Goal: Navigation & Orientation: Find specific page/section

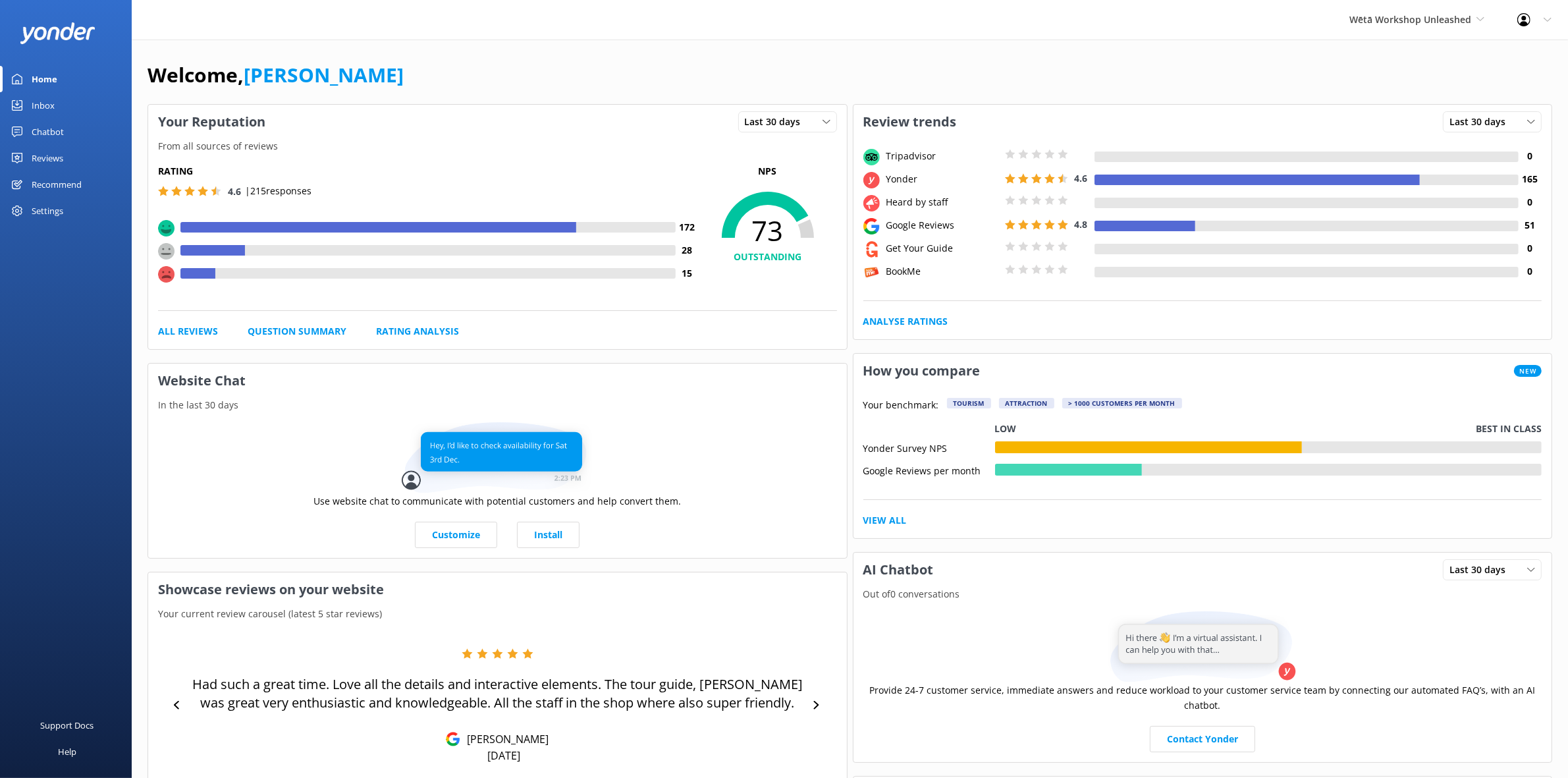
click at [47, 158] on div "Reviews" at bounding box center [47, 158] width 32 height 27
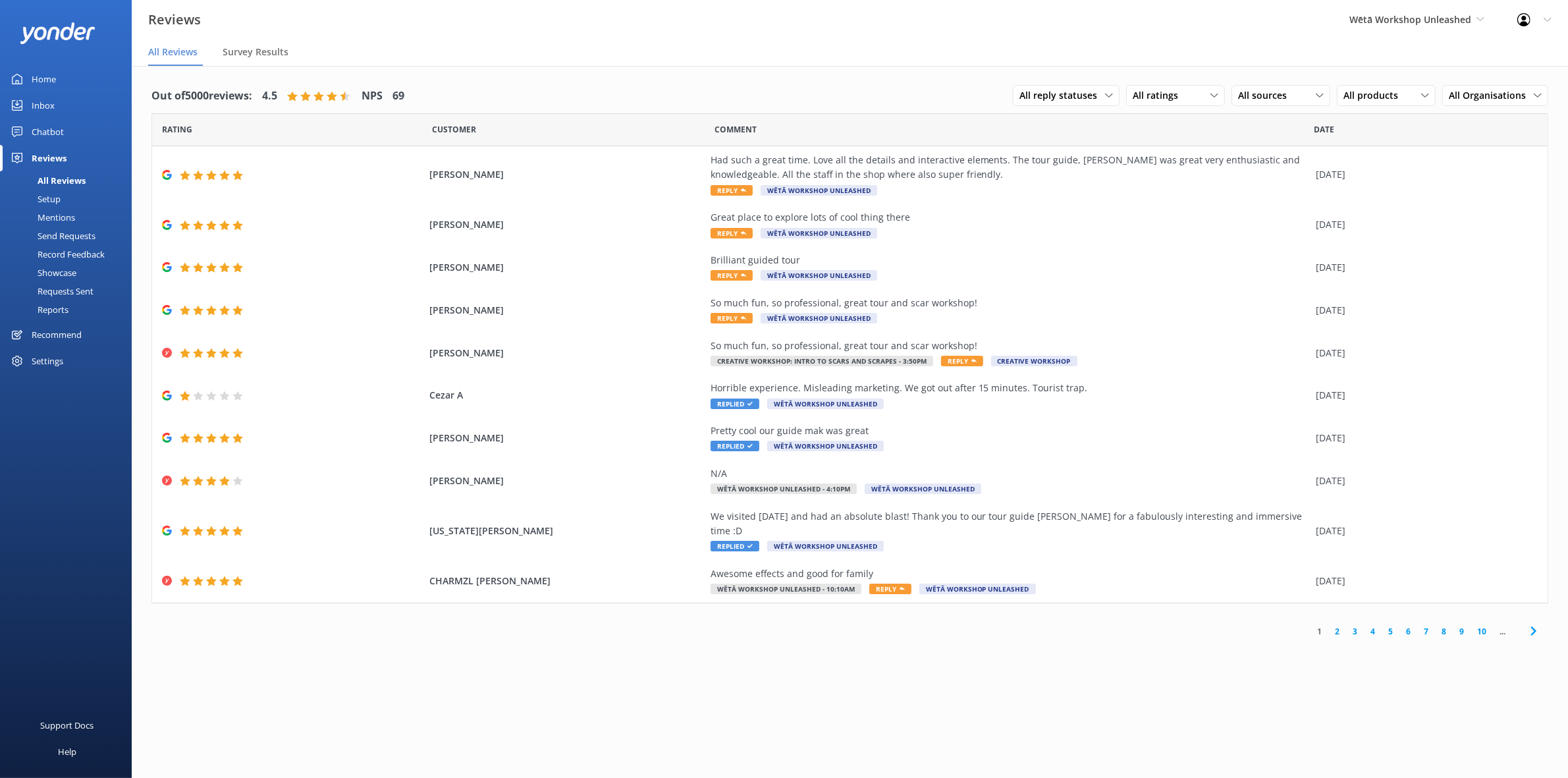
click at [71, 219] on div "Mentions" at bounding box center [42, 217] width 67 height 19
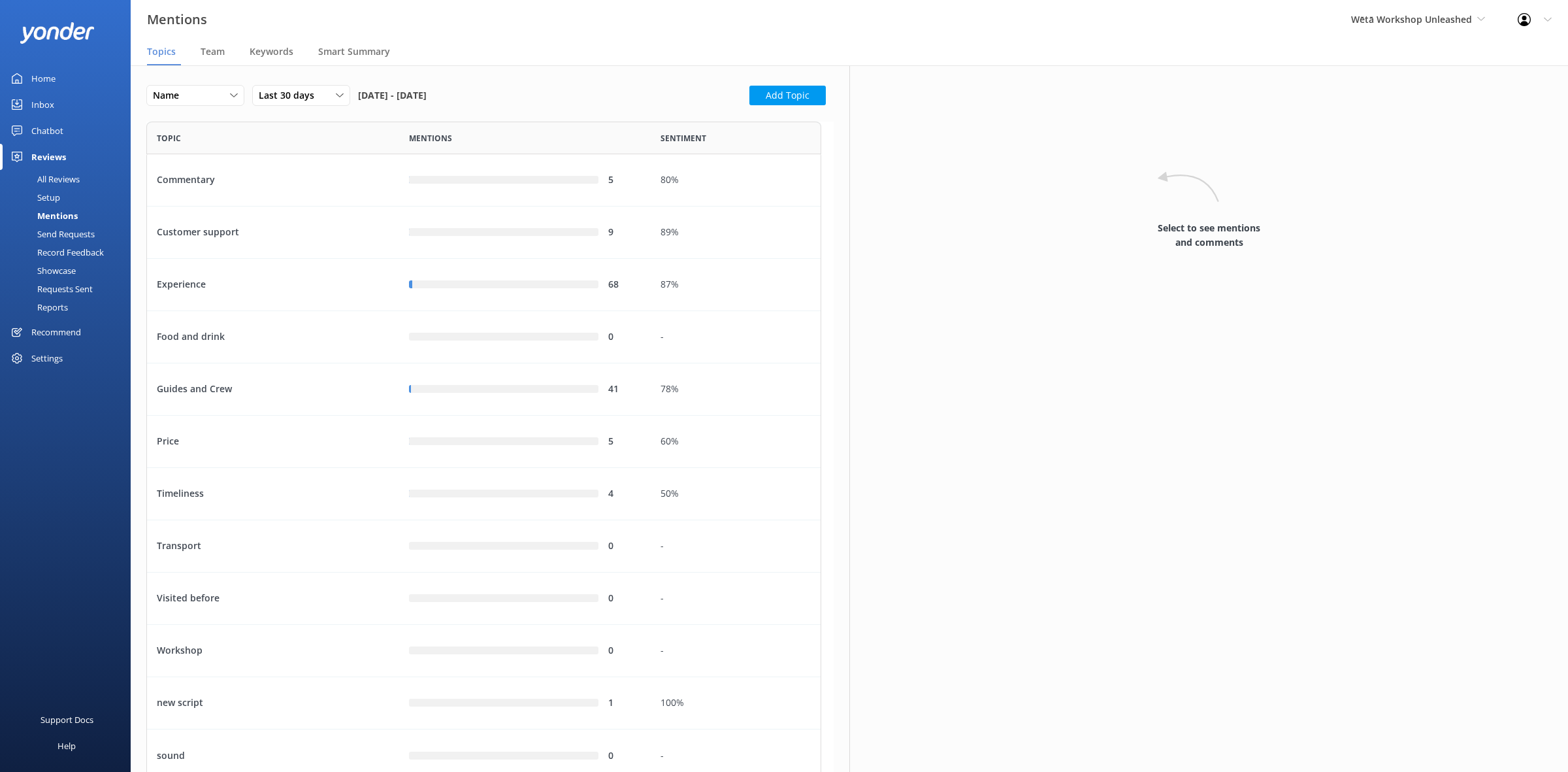
scroll to position [649, 662]
click at [217, 51] on span "Team" at bounding box center [213, 51] width 24 height 13
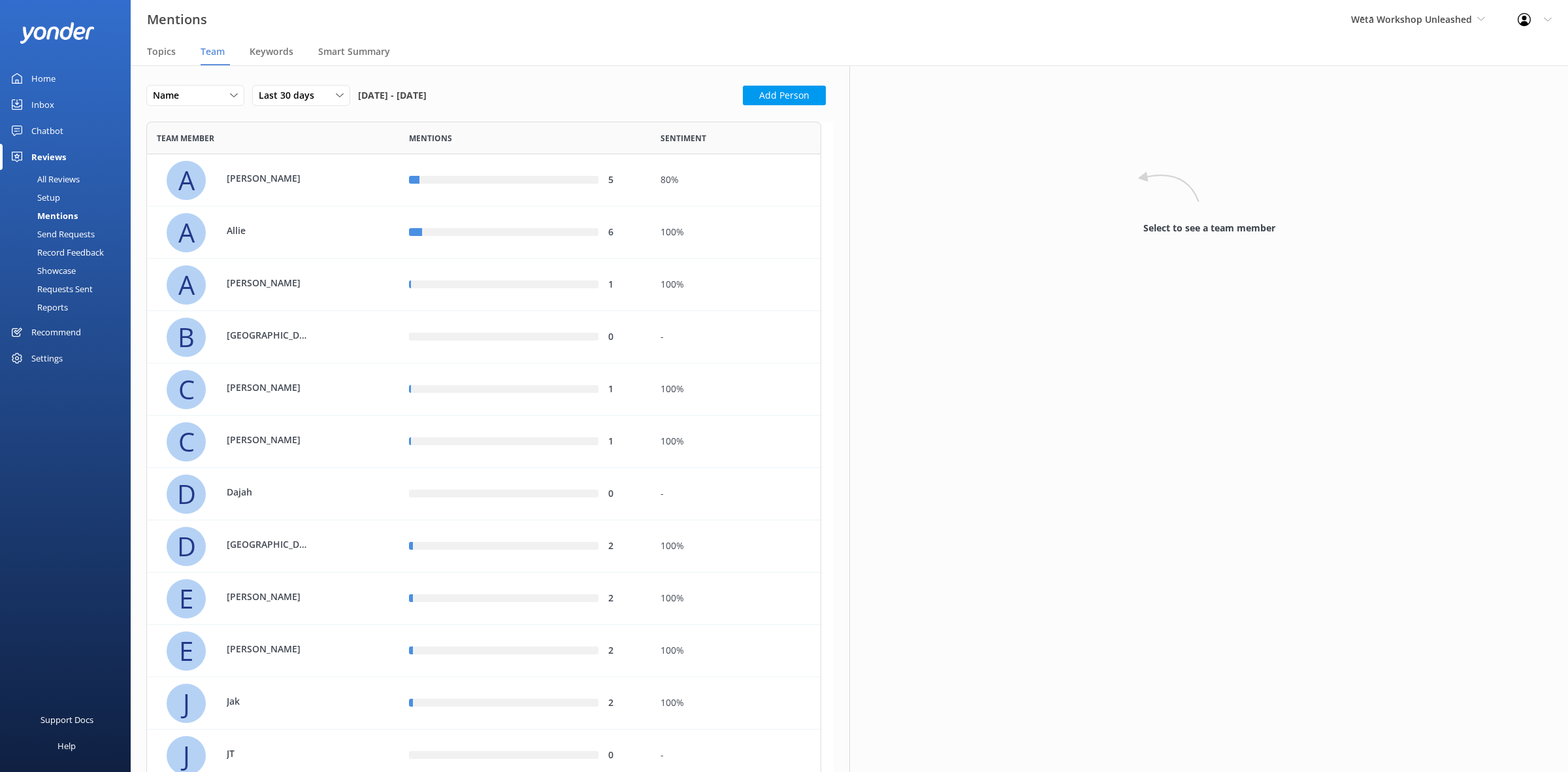
scroll to position [1381, 662]
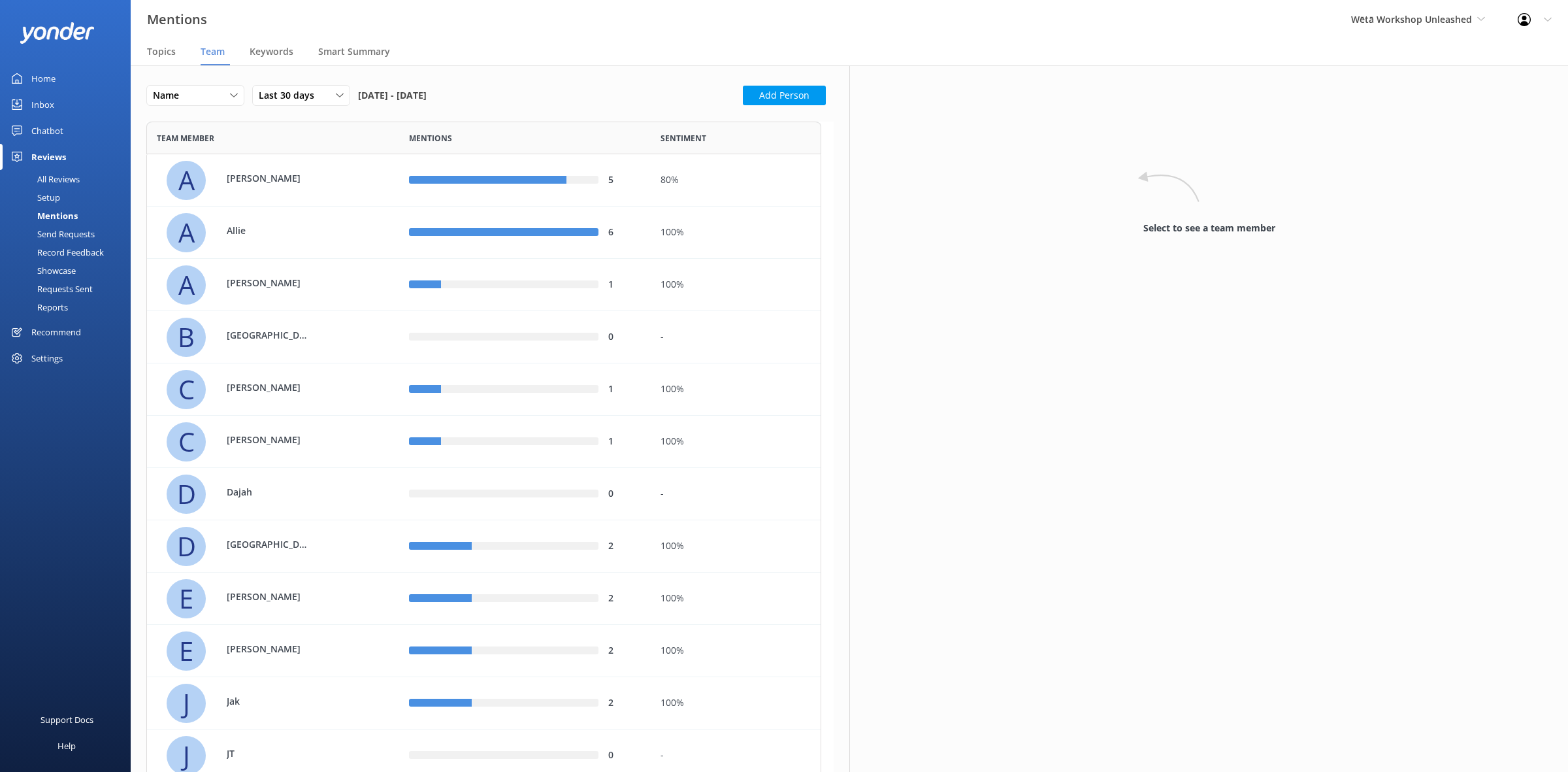
click at [79, 290] on div "Requests Sent" at bounding box center [50, 289] width 85 height 18
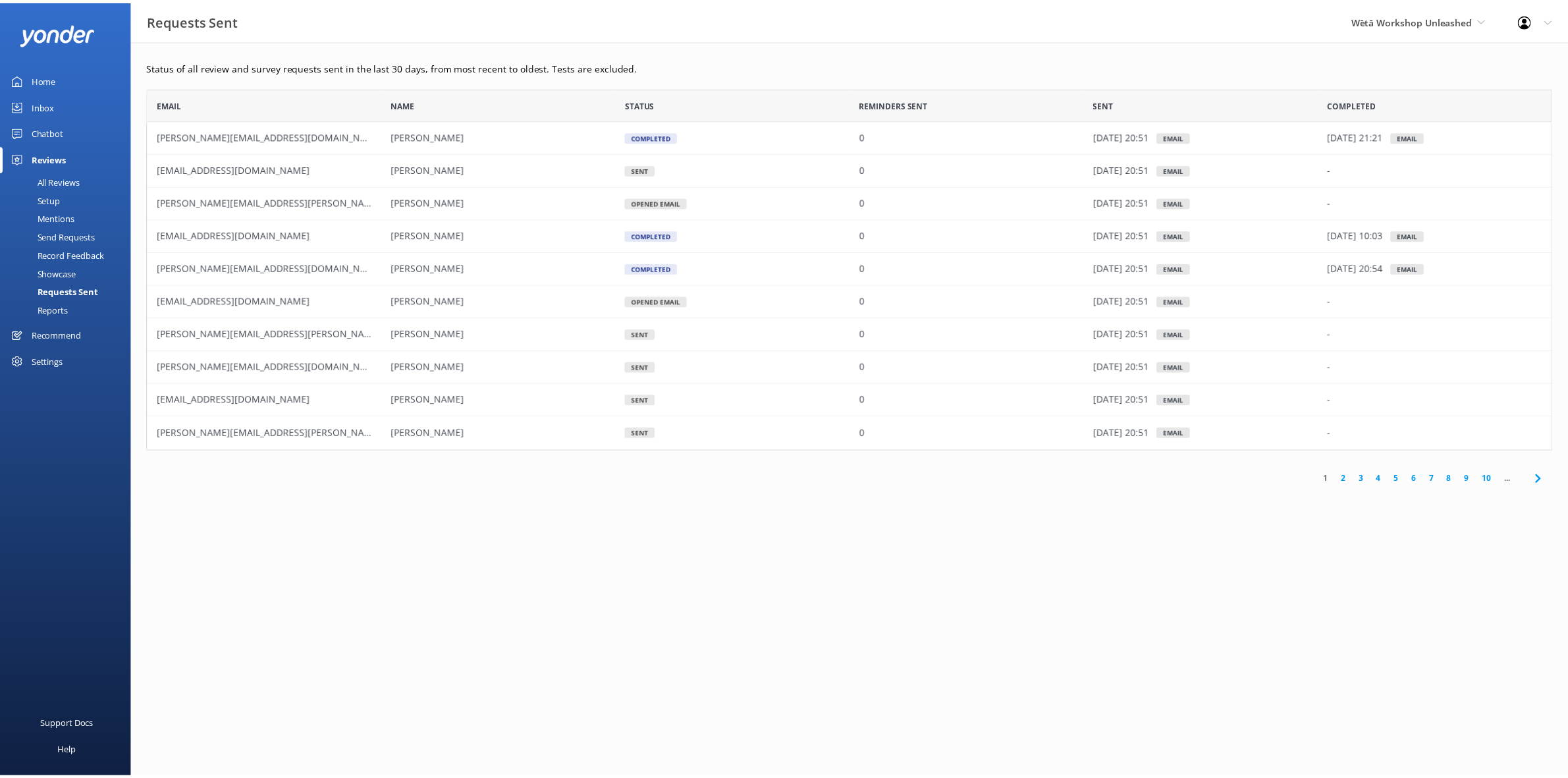
scroll to position [351, 1404]
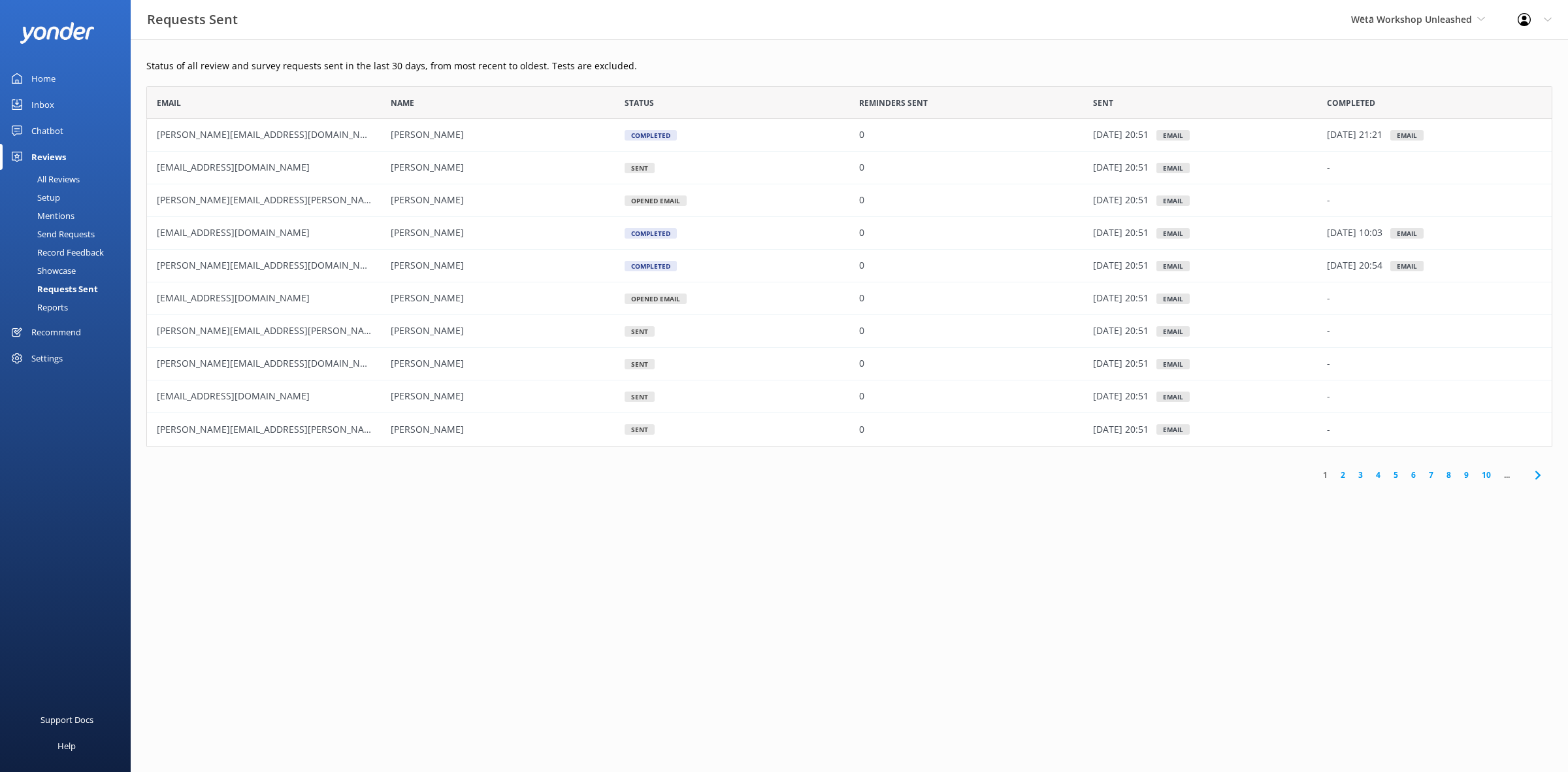
click at [69, 247] on div "Record Feedback" at bounding box center [55, 253] width 96 height 18
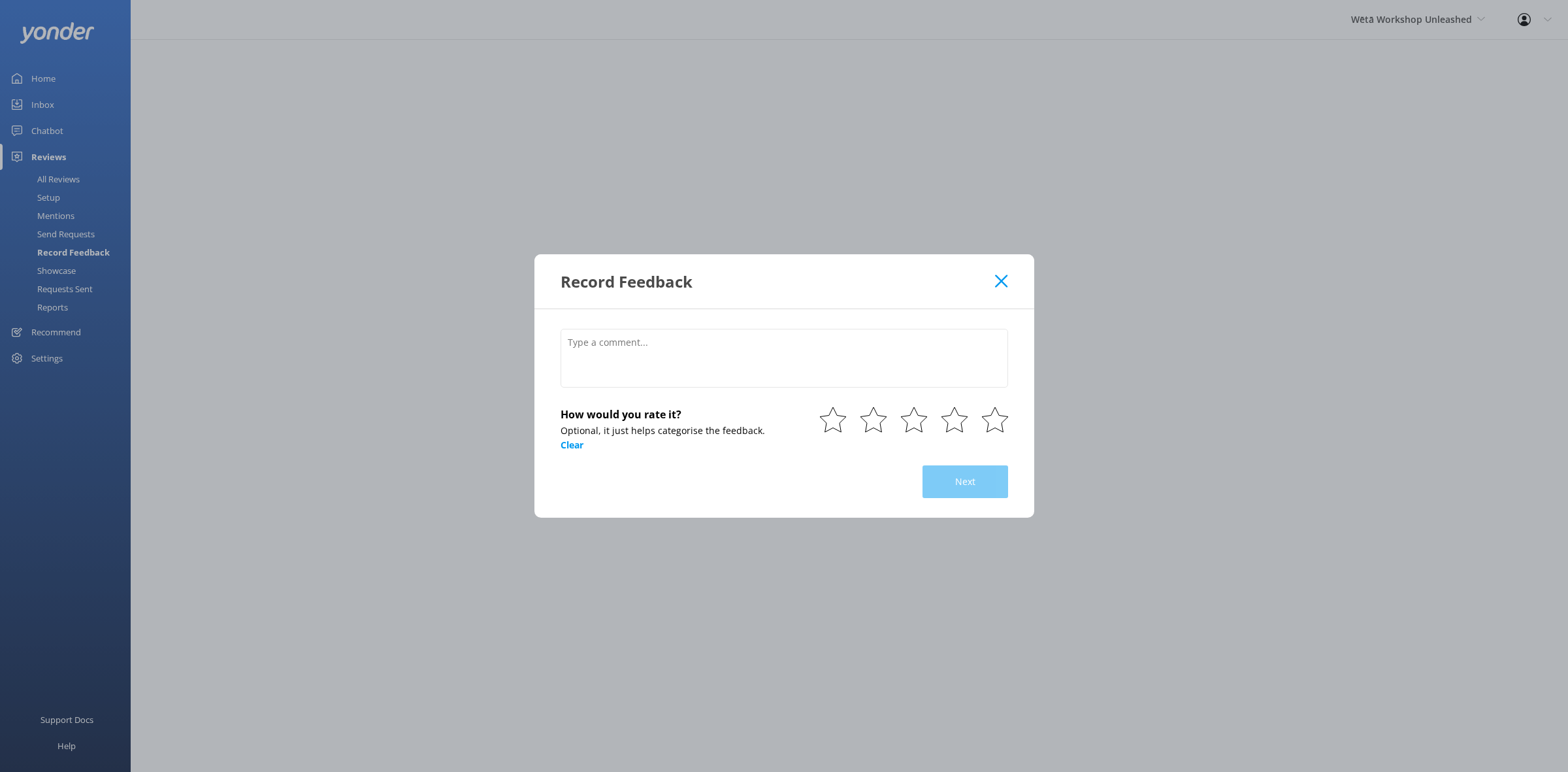
click at [998, 287] on icon at bounding box center [1001, 281] width 12 height 13
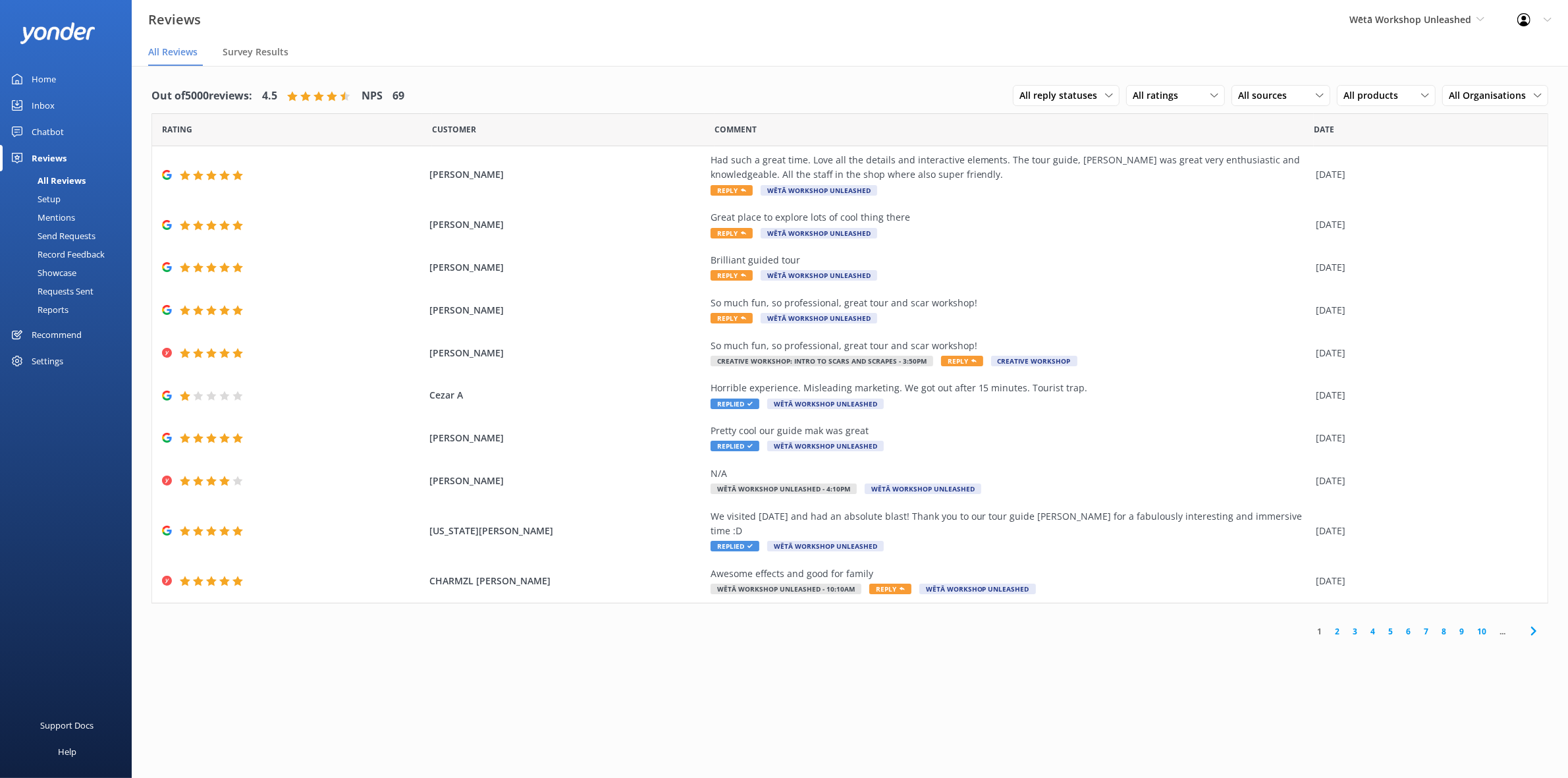
click at [60, 310] on div "Reports" at bounding box center [38, 310] width 61 height 19
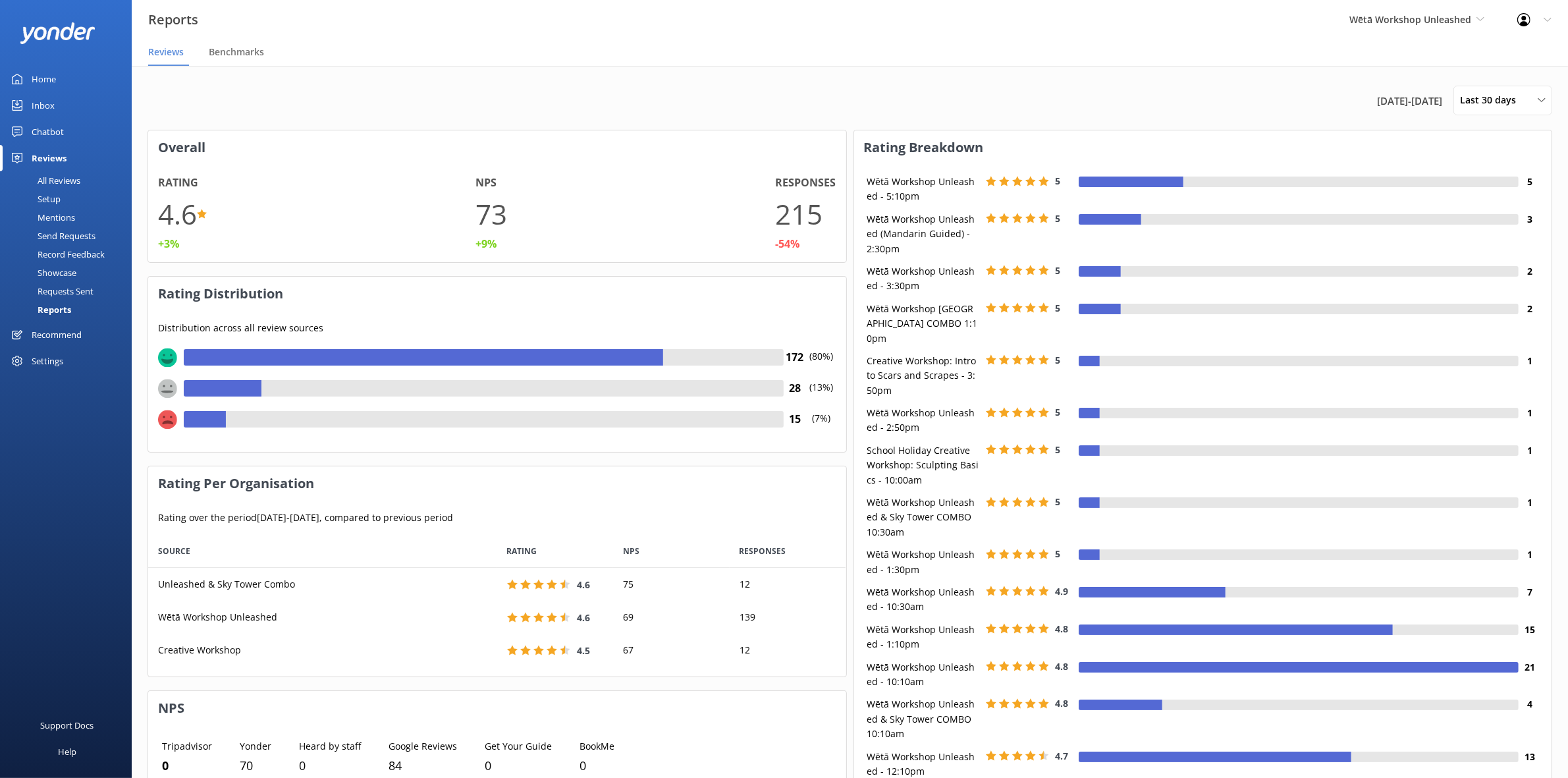
scroll to position [129, 686]
click at [236, 56] on span "Benchmarks" at bounding box center [236, 52] width 55 height 13
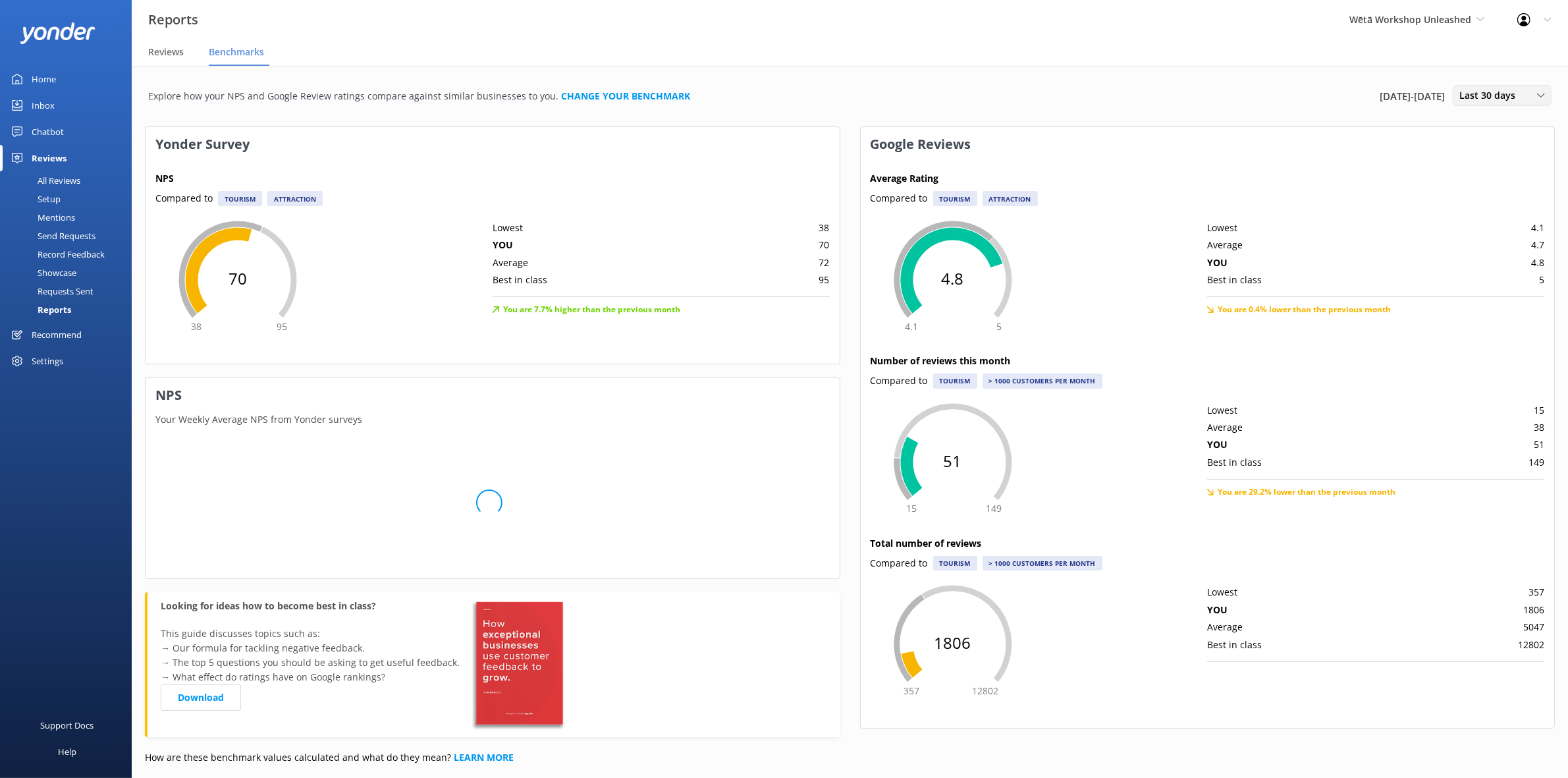
click at [1470, 99] on span "Last 30 days" at bounding box center [1491, 95] width 64 height 14
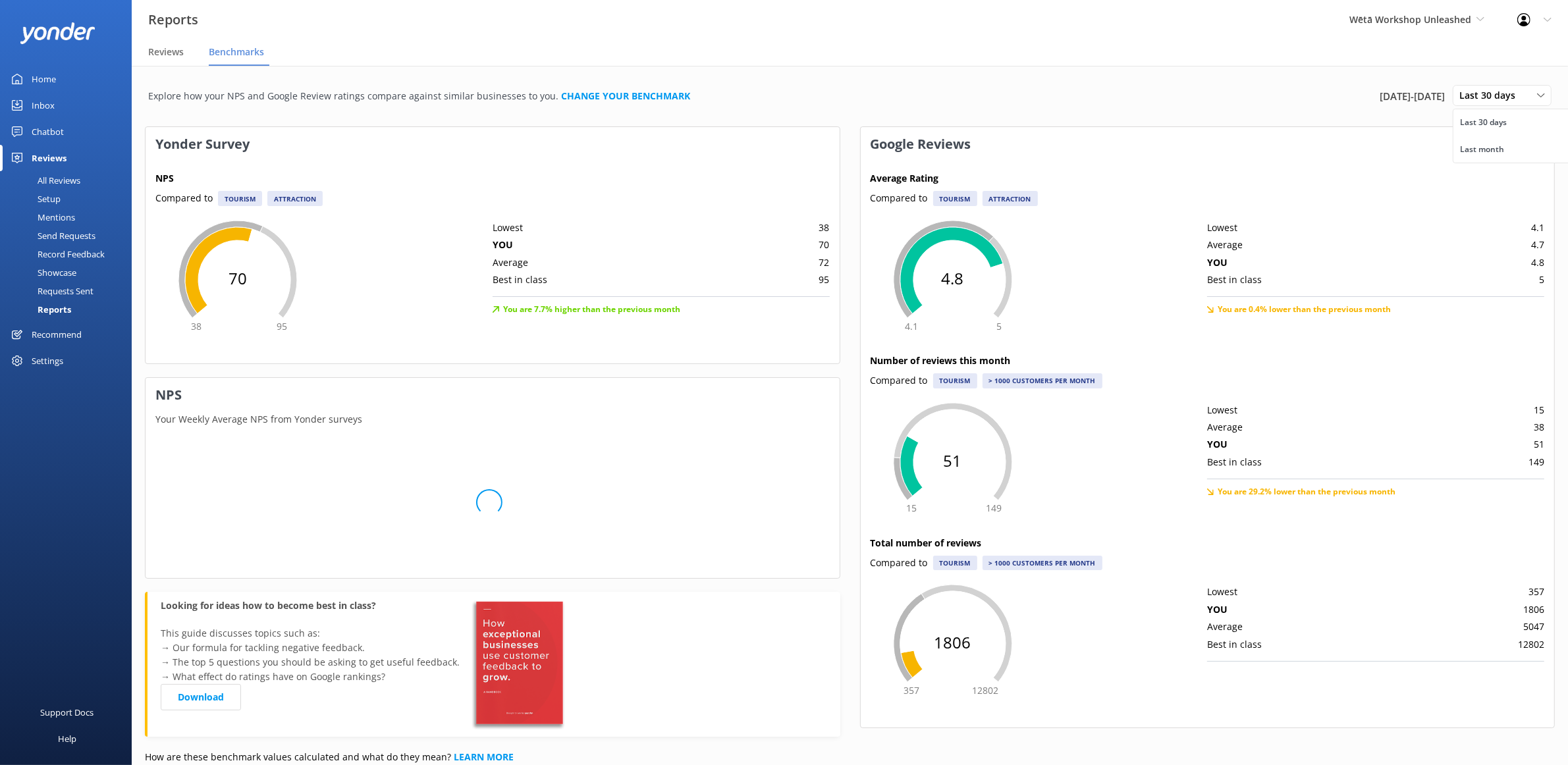
click at [1246, 77] on div "Explore how your NPS and Google Review ratings compare against similar business…" at bounding box center [850, 435] width 1436 height 738
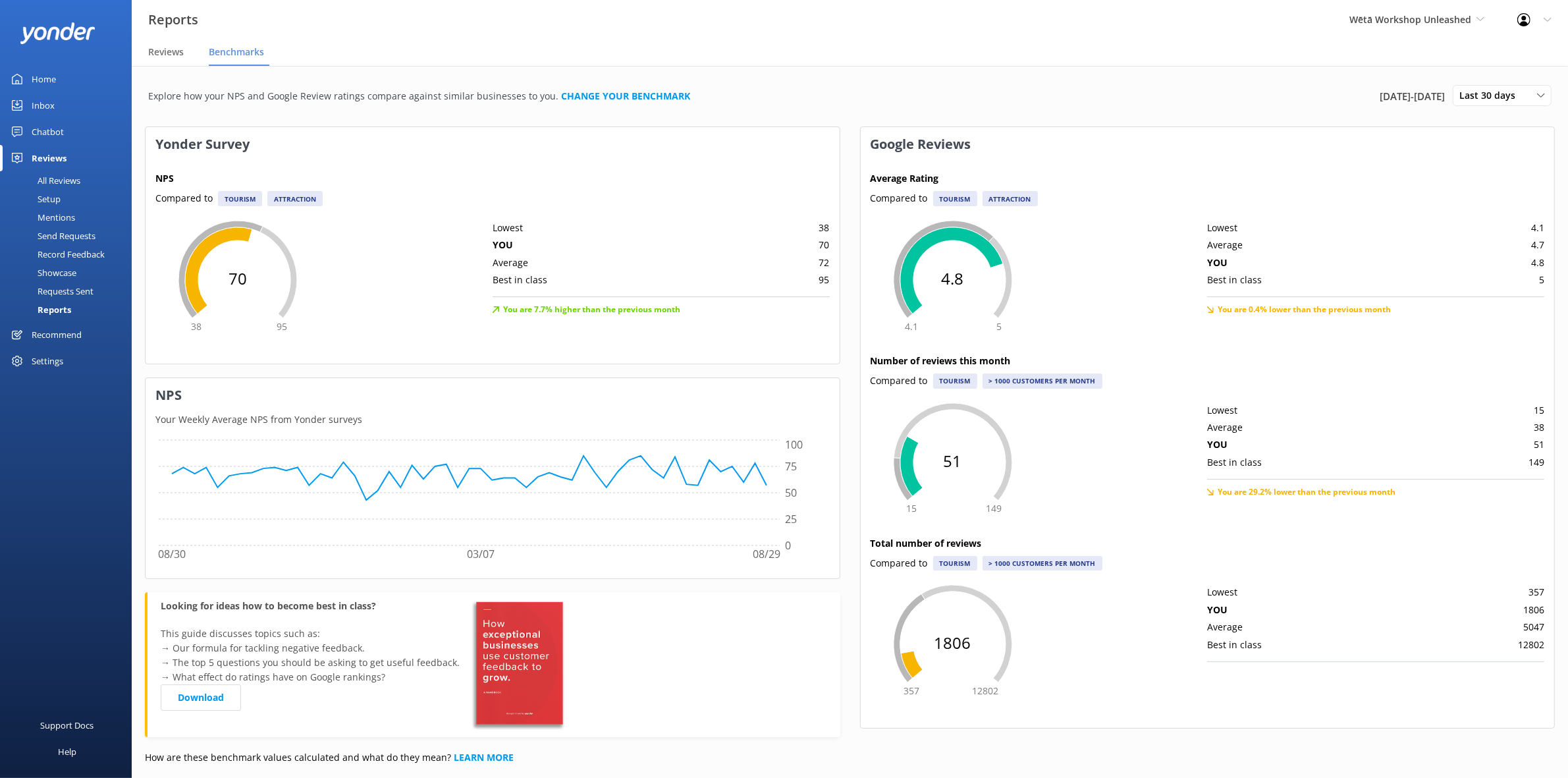
click at [68, 206] on link "Setup" at bounding box center [70, 199] width 124 height 19
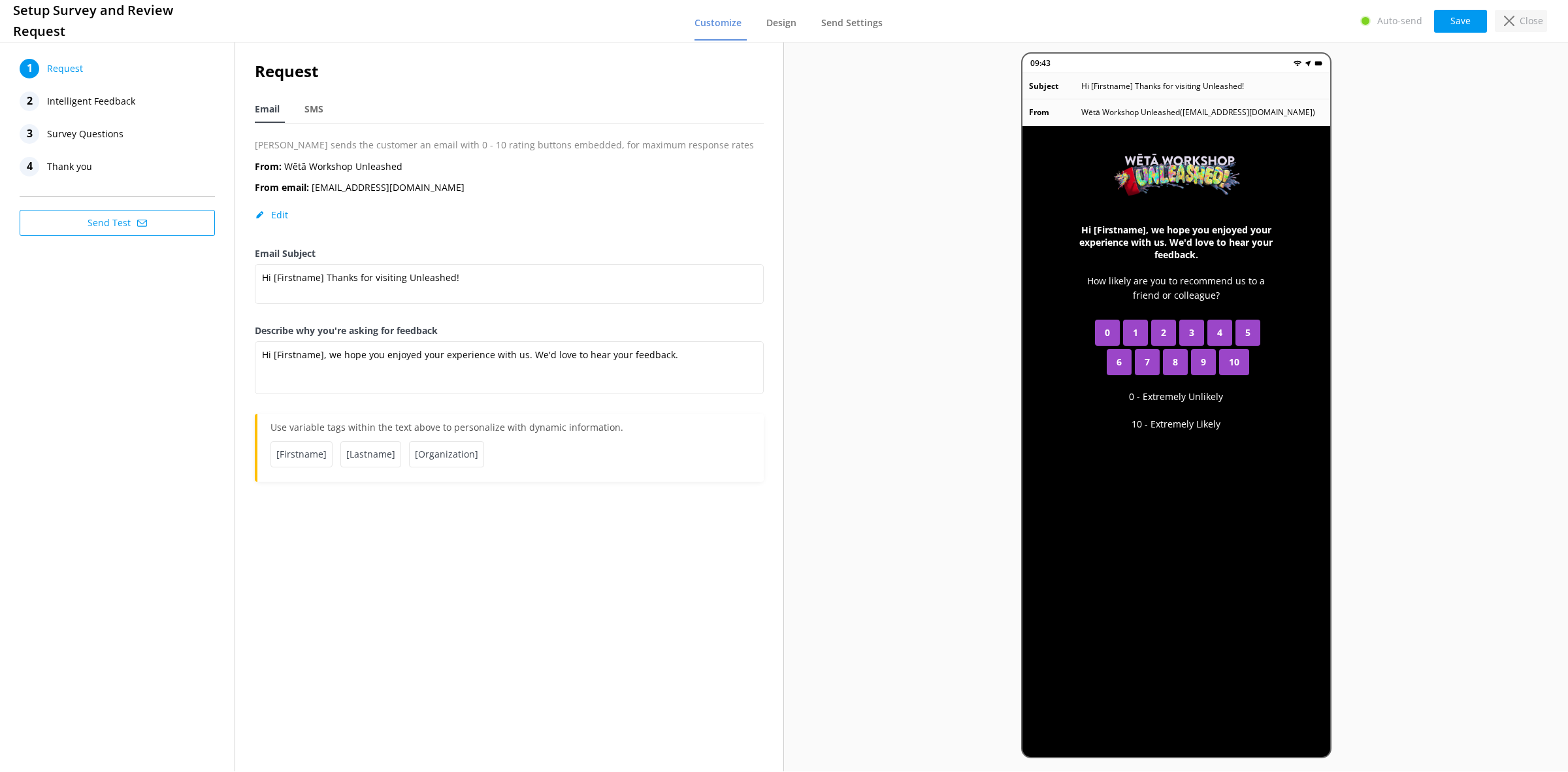
click at [1519, 14] on div "Close" at bounding box center [1521, 21] width 53 height 22
